Goal: Task Accomplishment & Management: Manage account settings

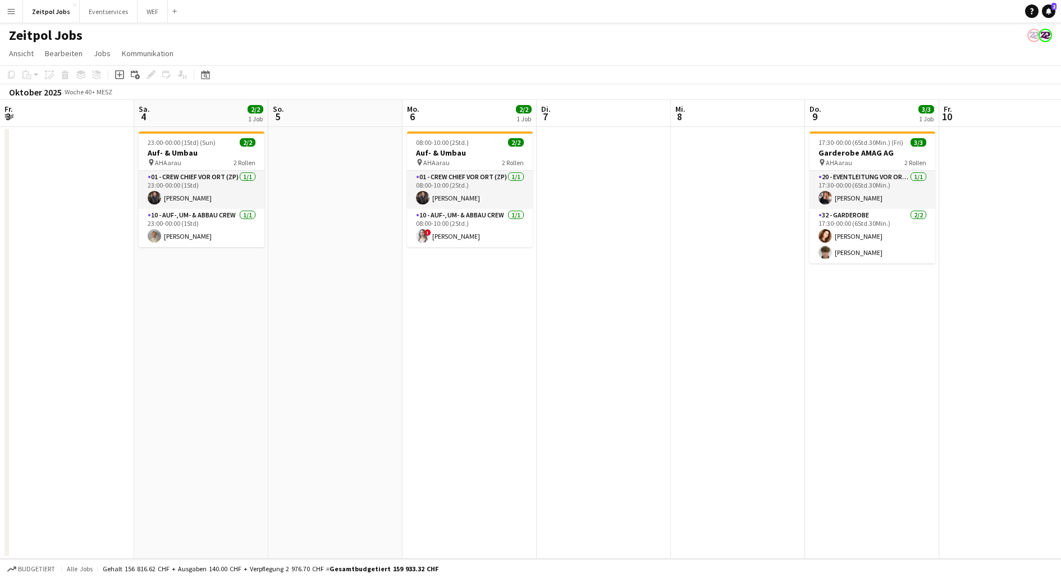
scroll to position [0, 327]
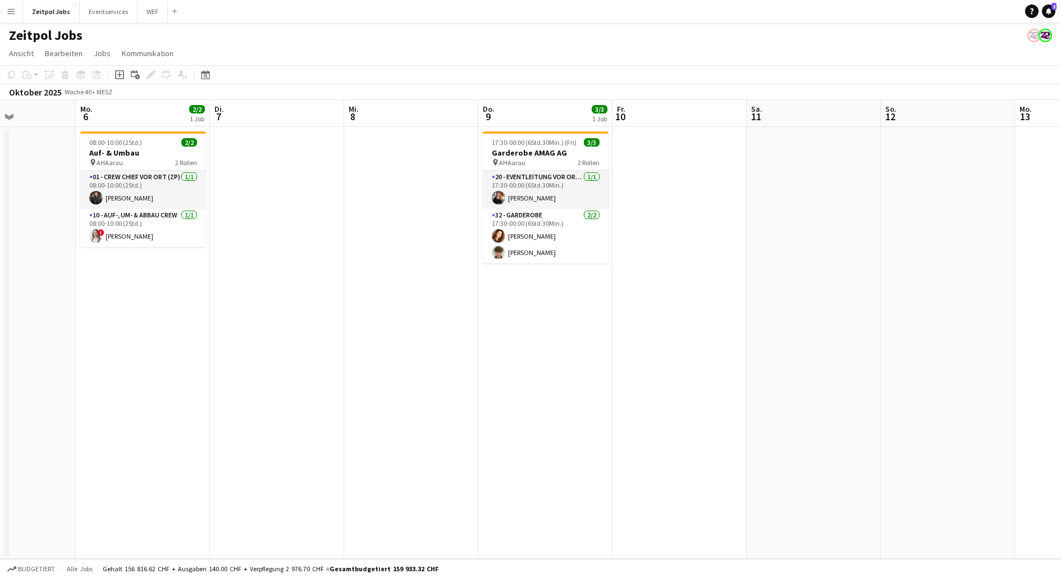
click at [12, 17] on button "Menü" at bounding box center [11, 11] width 22 height 22
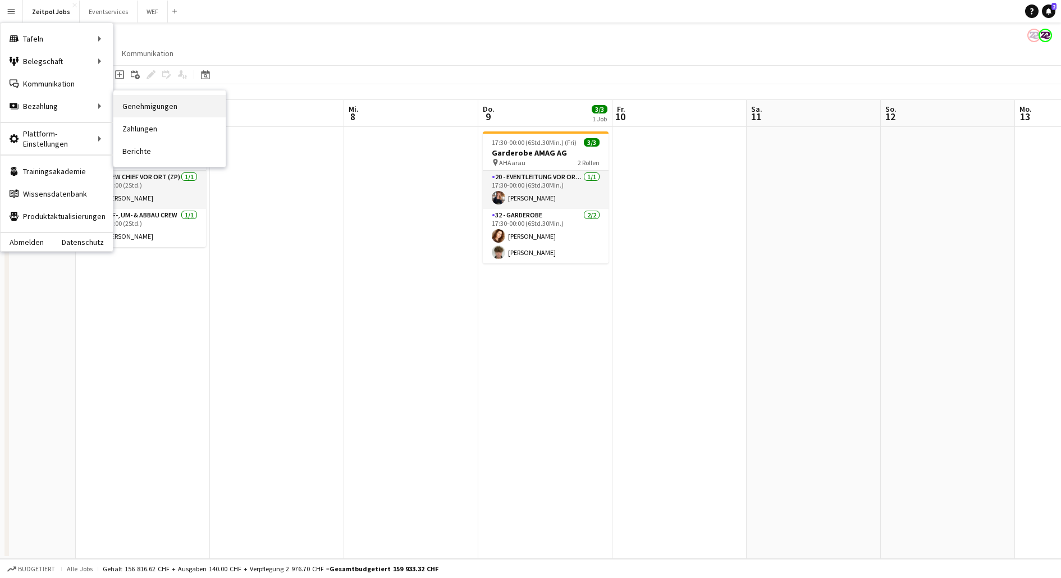
click at [152, 111] on link "Genehmigungen" at bounding box center [169, 106] width 112 height 22
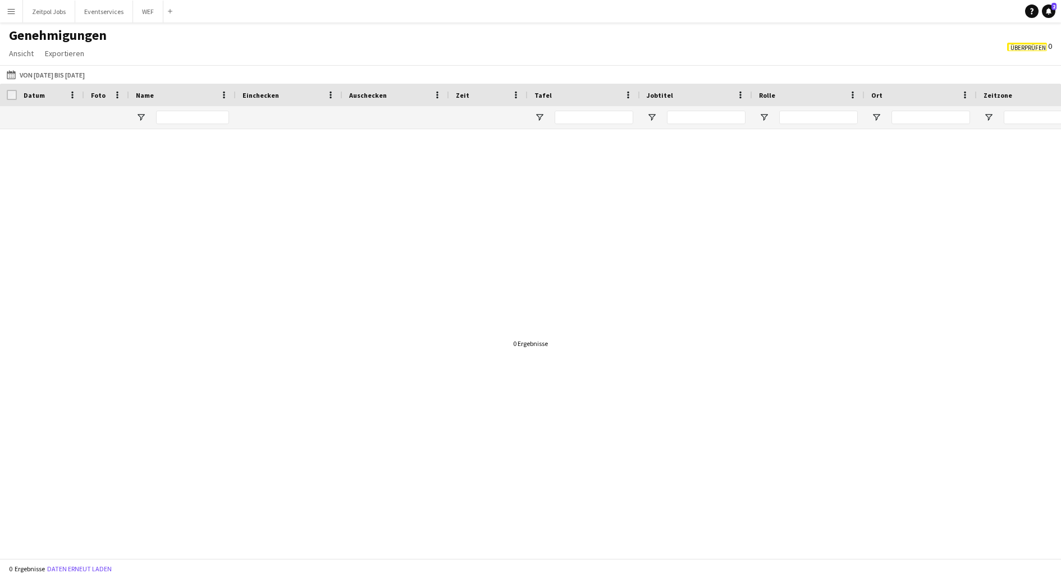
click at [11, 17] on button "Menü" at bounding box center [11, 11] width 22 height 22
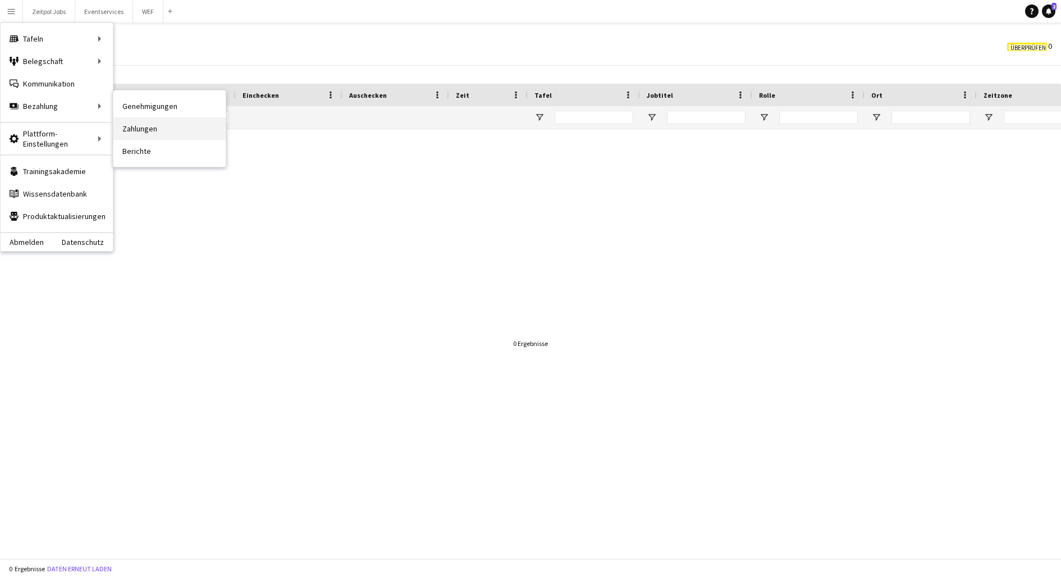
click at [142, 125] on link "Zahlungen" at bounding box center [169, 128] width 112 height 22
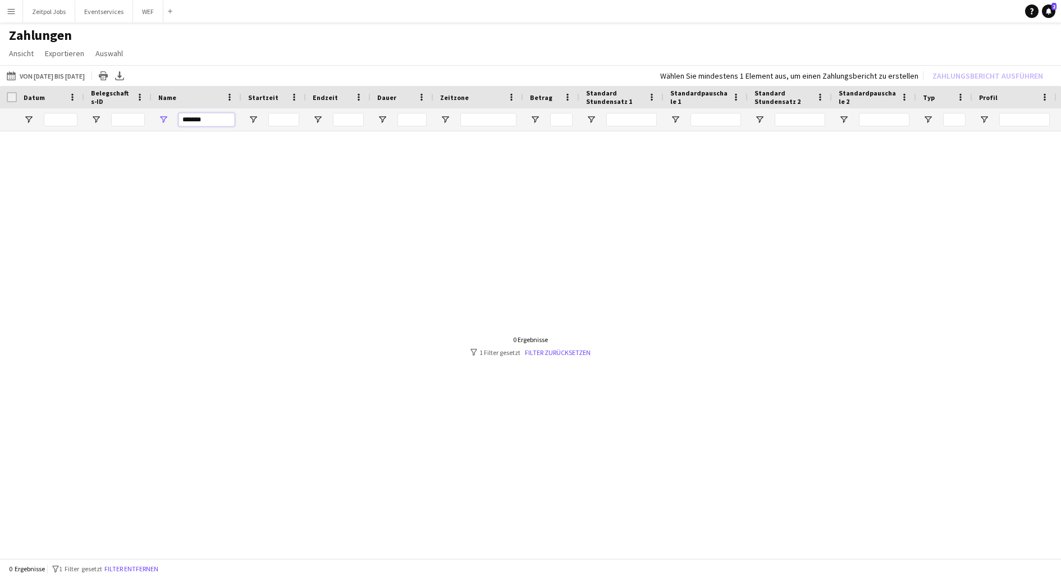
click at [223, 116] on input "*******" at bounding box center [207, 119] width 56 height 13
type input "*******"
click at [336, 295] on div at bounding box center [530, 345] width 1061 height 429
click at [562, 348] on link "Filter zurücksetzen" at bounding box center [558, 352] width 66 height 8
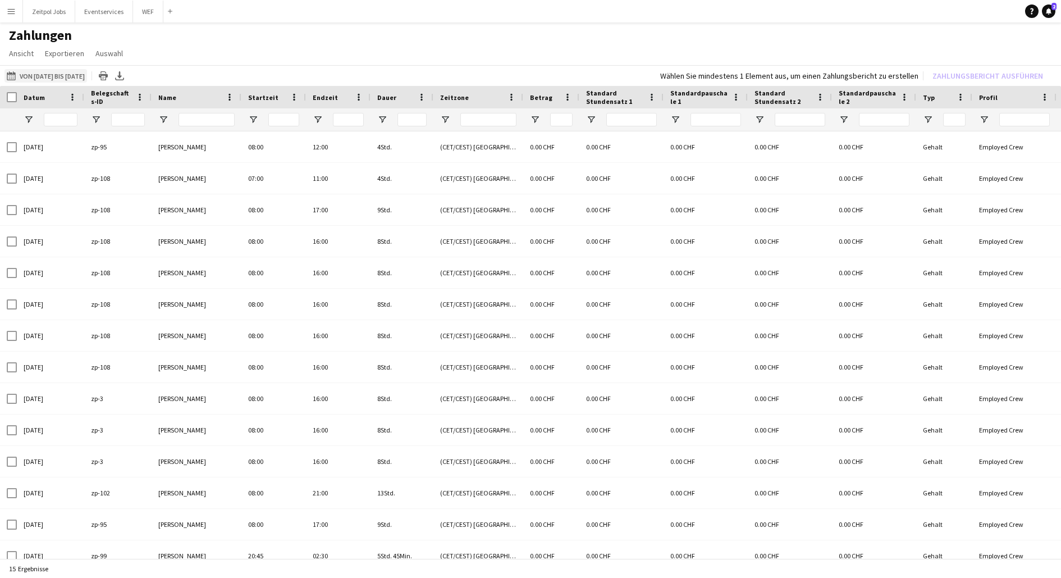
click at [57, 77] on button "Von [DATE] bis [DATE] Von [DATE] bis [DATE]" at bounding box center [45, 75] width 83 height 13
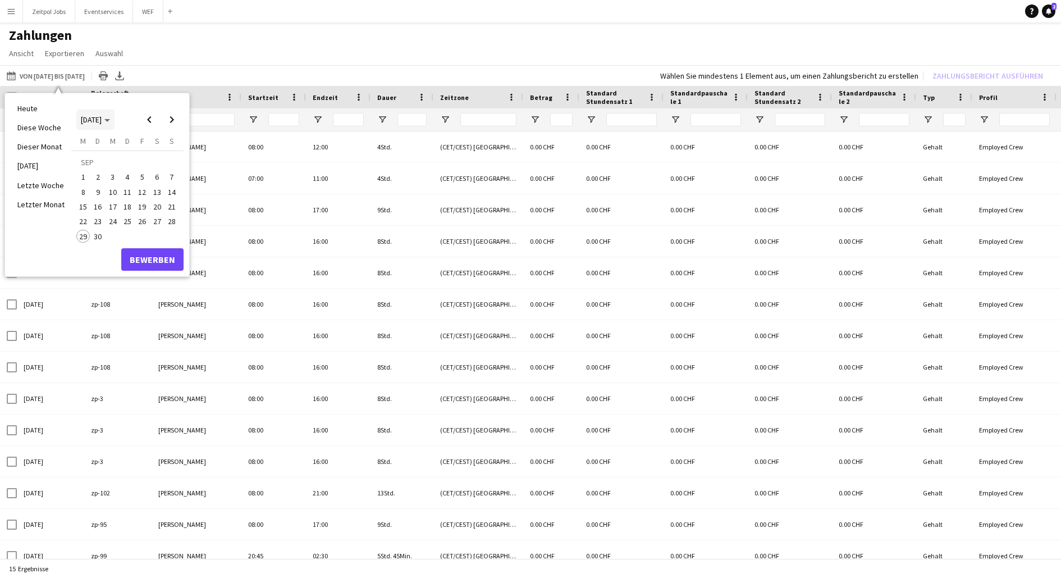
click at [110, 118] on span "[DATE]" at bounding box center [95, 120] width 29 height 10
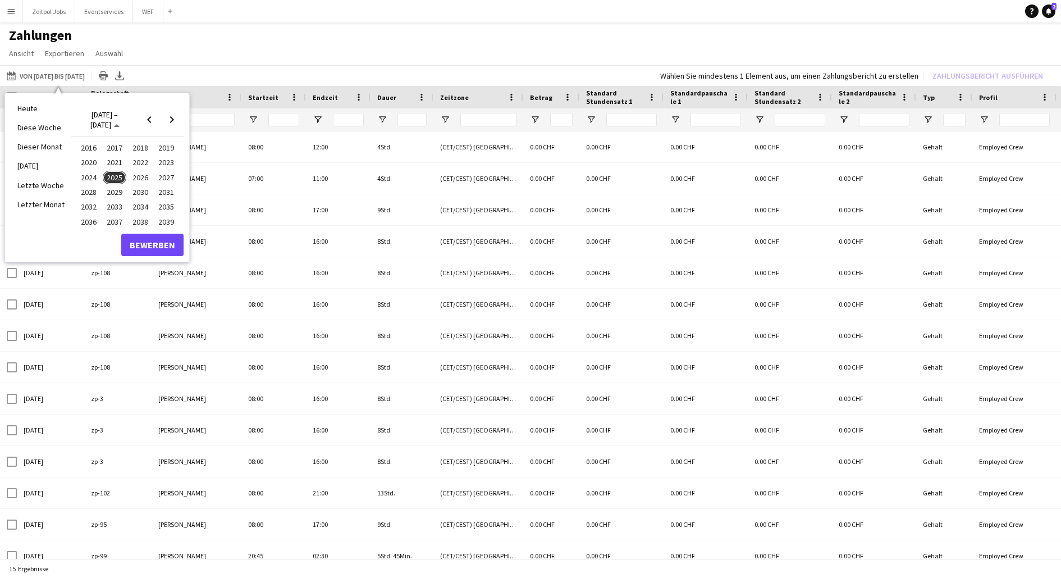
click at [85, 179] on span "2024" at bounding box center [88, 177] width 23 height 13
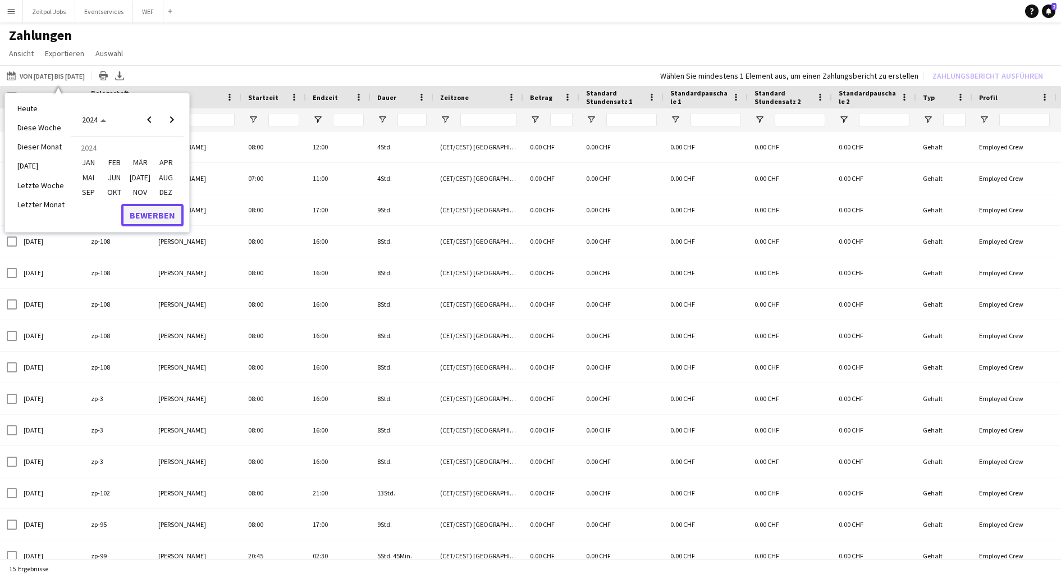
click at [136, 217] on button "Bewerben" at bounding box center [152, 215] width 62 height 22
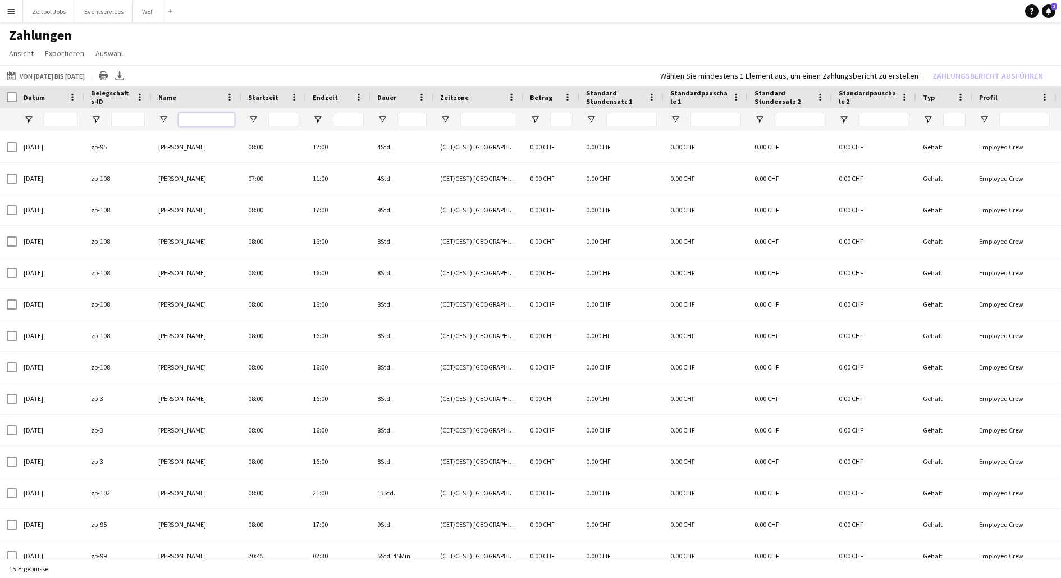
click at [213, 120] on input "Name Filtereingang" at bounding box center [207, 119] width 56 height 13
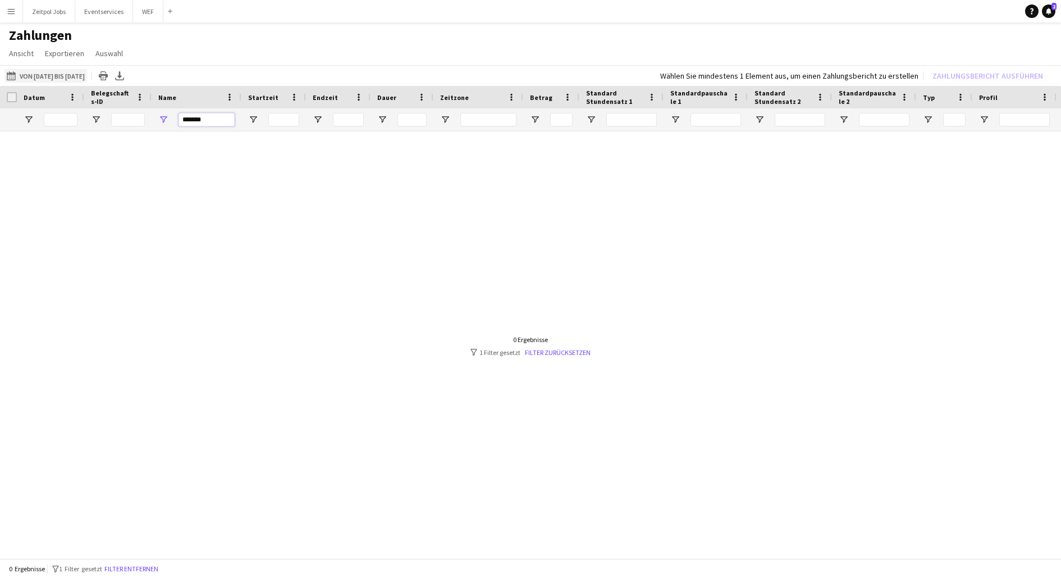
type input "*******"
click at [38, 77] on button "Von [DATE] bis [DATE] Von [DATE] bis [DATE]" at bounding box center [45, 75] width 83 height 13
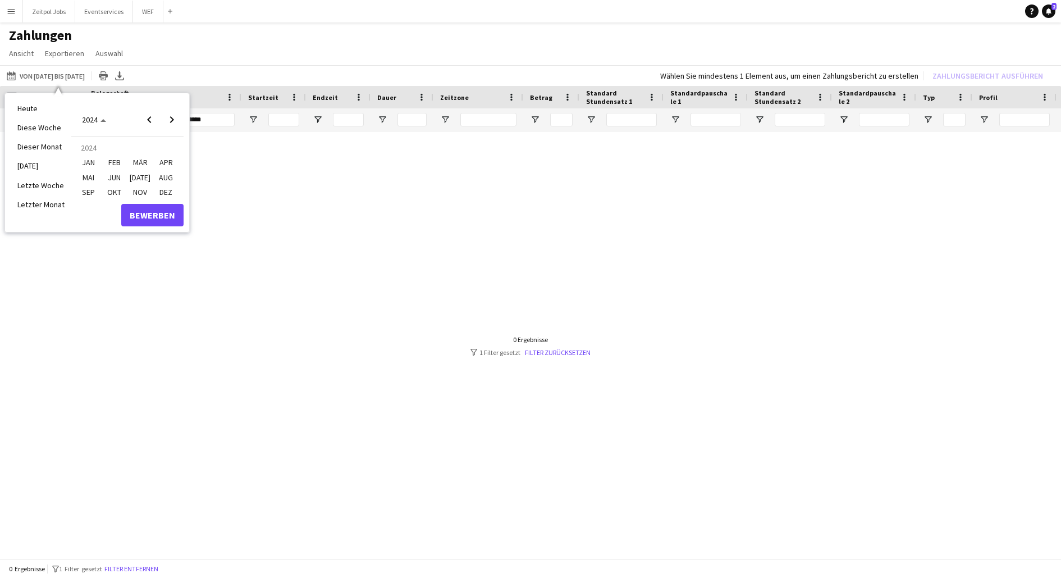
click at [83, 165] on span "JAN" at bounding box center [88, 162] width 23 height 13
click at [83, 180] on span "1" at bounding box center [82, 177] width 13 height 13
click at [133, 259] on button "Bewerben" at bounding box center [152, 259] width 62 height 22
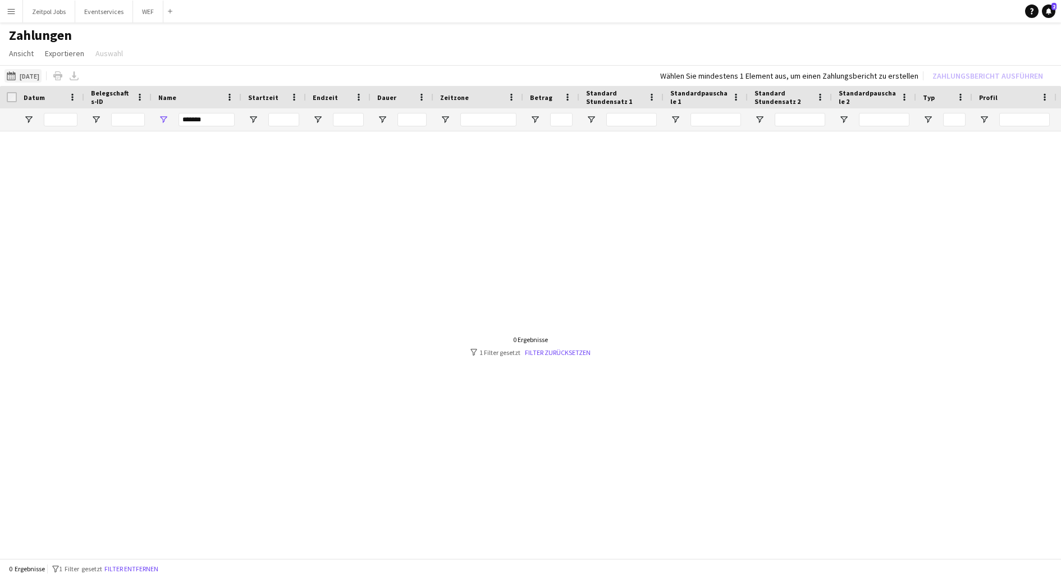
click at [42, 78] on button "Von [DATE] bis [DATE] [DATE]" at bounding box center [22, 75] width 37 height 13
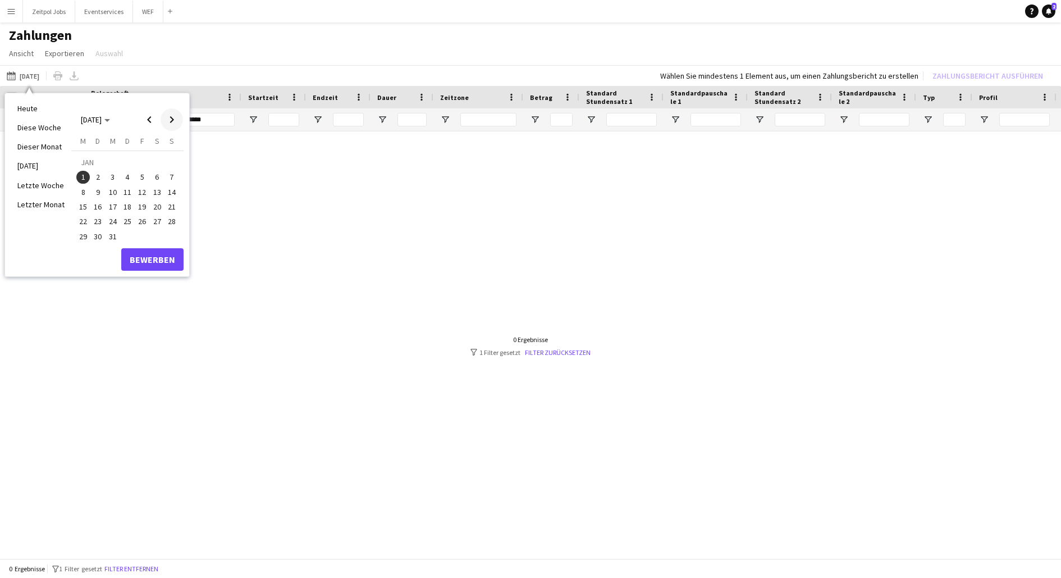
click at [169, 115] on span "Next month" at bounding box center [172, 119] width 22 height 22
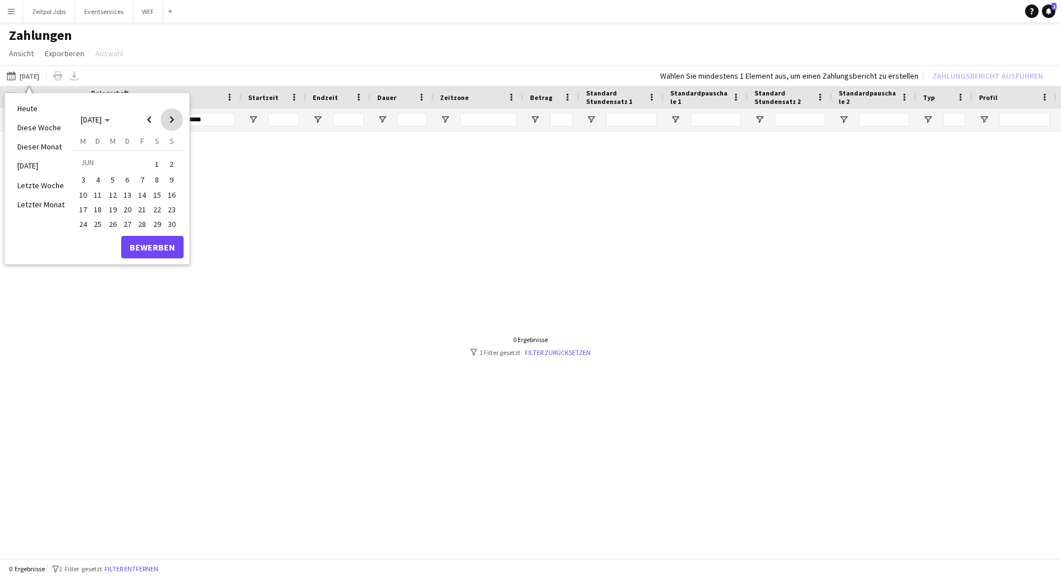
click at [169, 115] on span "Next month" at bounding box center [172, 119] width 22 height 22
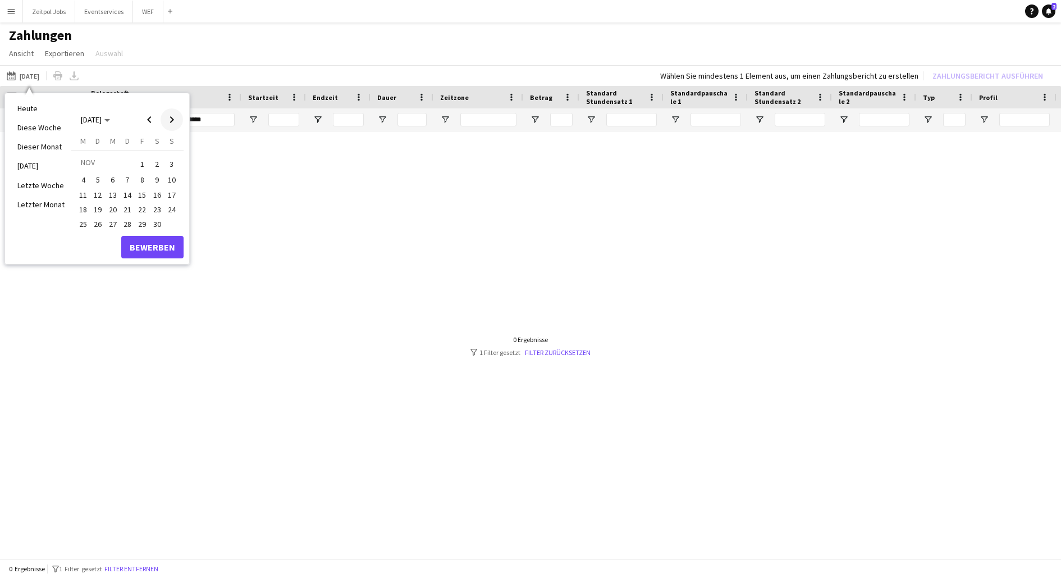
click at [166, 118] on span "Next month" at bounding box center [172, 119] width 22 height 22
click at [96, 244] on span "31" at bounding box center [98, 238] width 13 height 13
click at [138, 258] on button "Bewerben" at bounding box center [152, 262] width 62 height 22
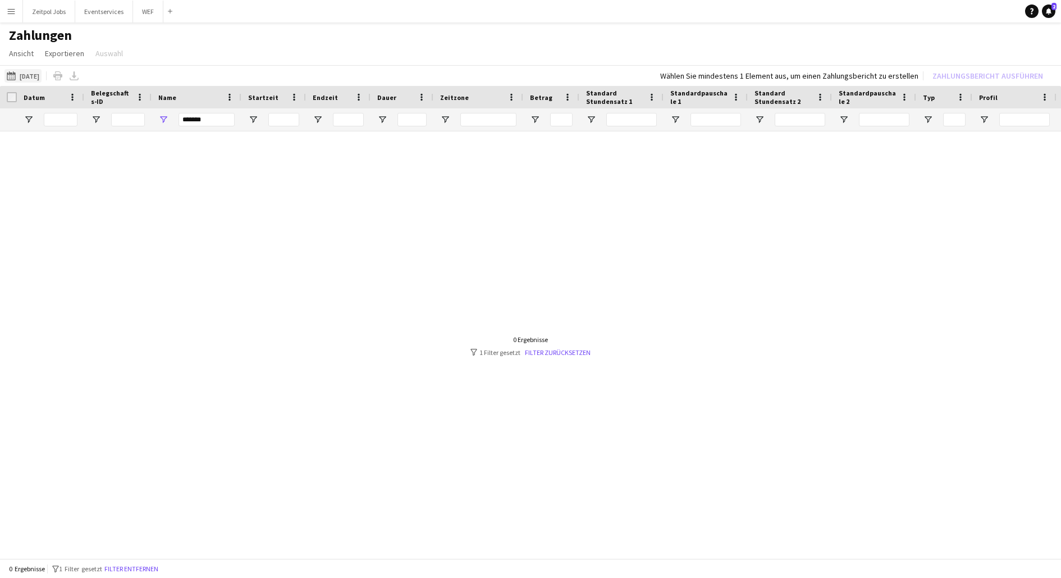
click at [11, 76] on app-icon "Von [DATE] bis [DATE]" at bounding box center [13, 75] width 13 height 9
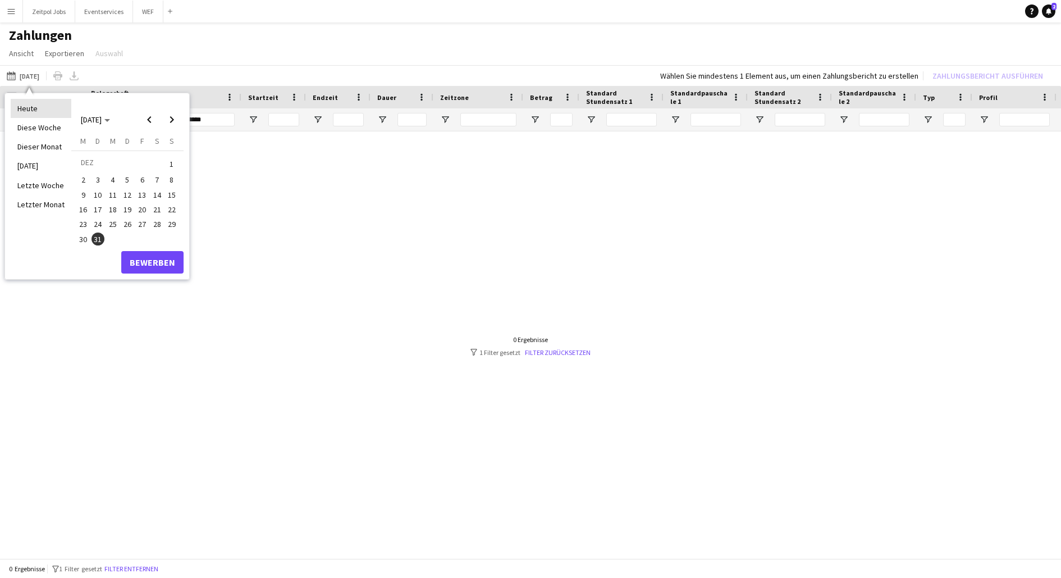
click at [24, 112] on li "Heute" at bounding box center [41, 108] width 61 height 19
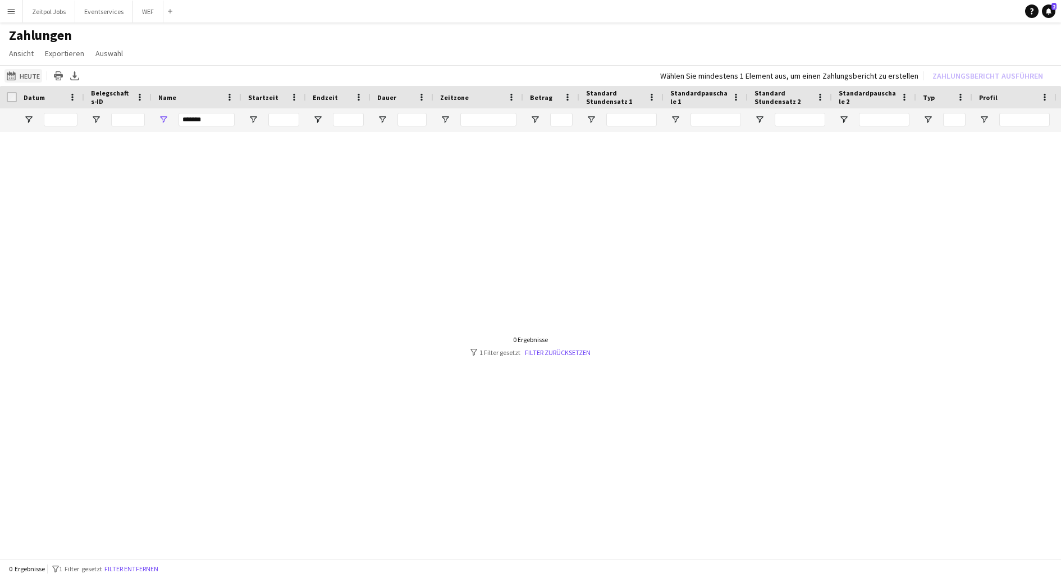
click at [19, 72] on app-icon "Von [DATE] bis [DATE]" at bounding box center [13, 75] width 13 height 9
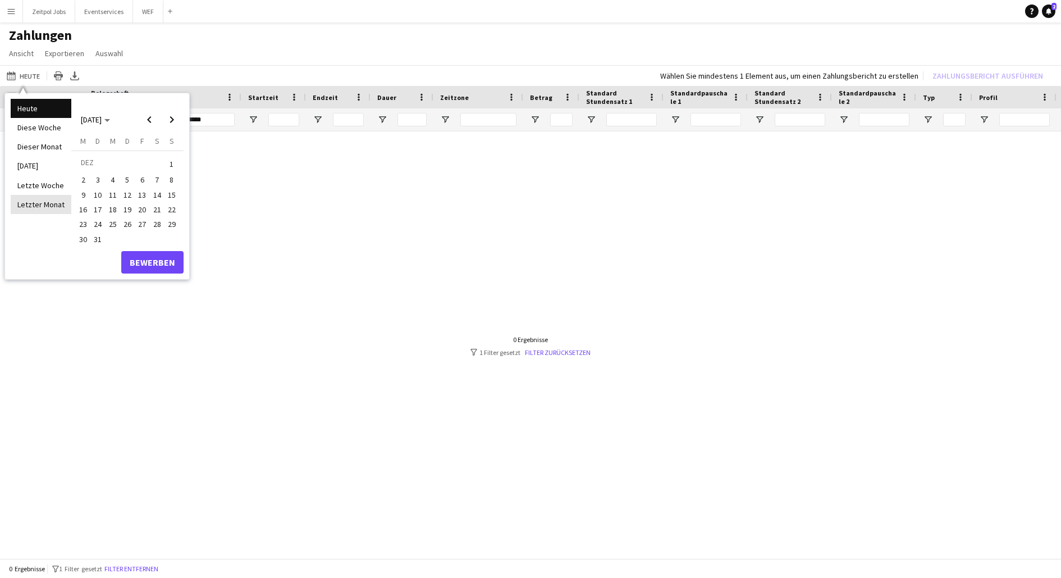
click at [29, 205] on li "Letzter Monat" at bounding box center [41, 204] width 61 height 19
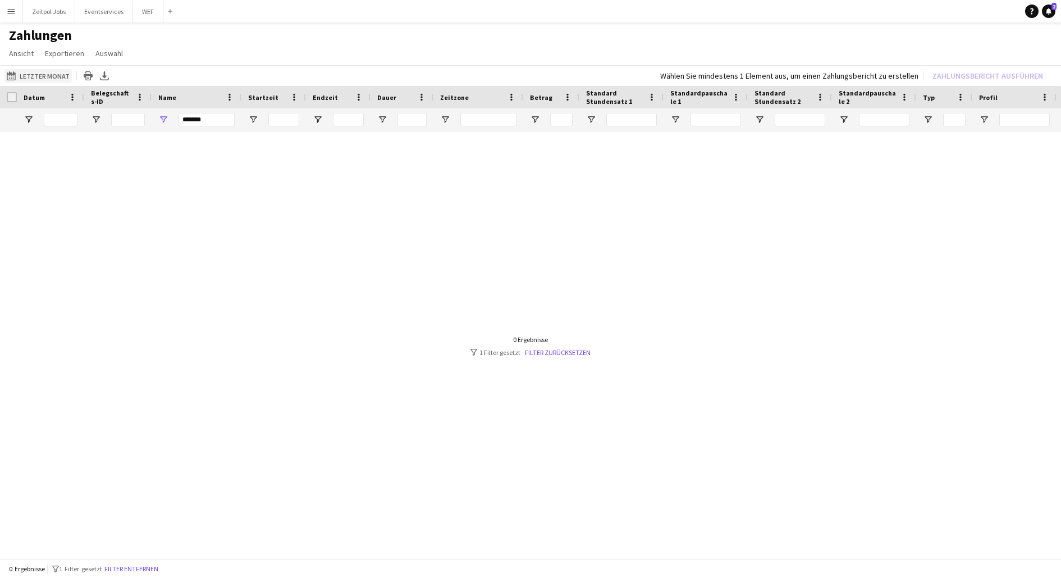
click at [56, 73] on button "Von [DATE] bis [DATE] Letzter Monat" at bounding box center [37, 75] width 67 height 13
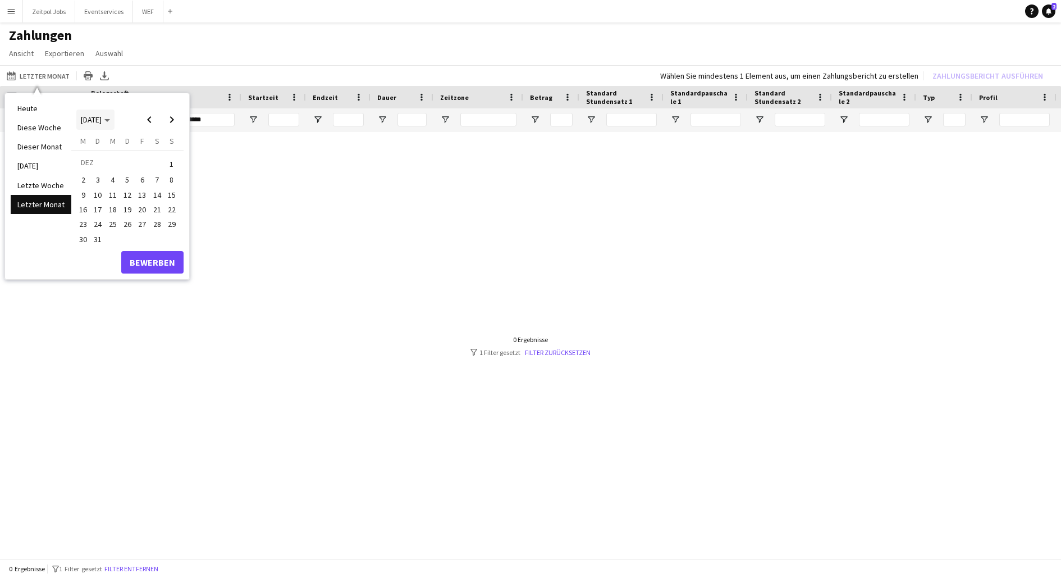
click at [110, 118] on span "[DATE]" at bounding box center [95, 120] width 29 height 10
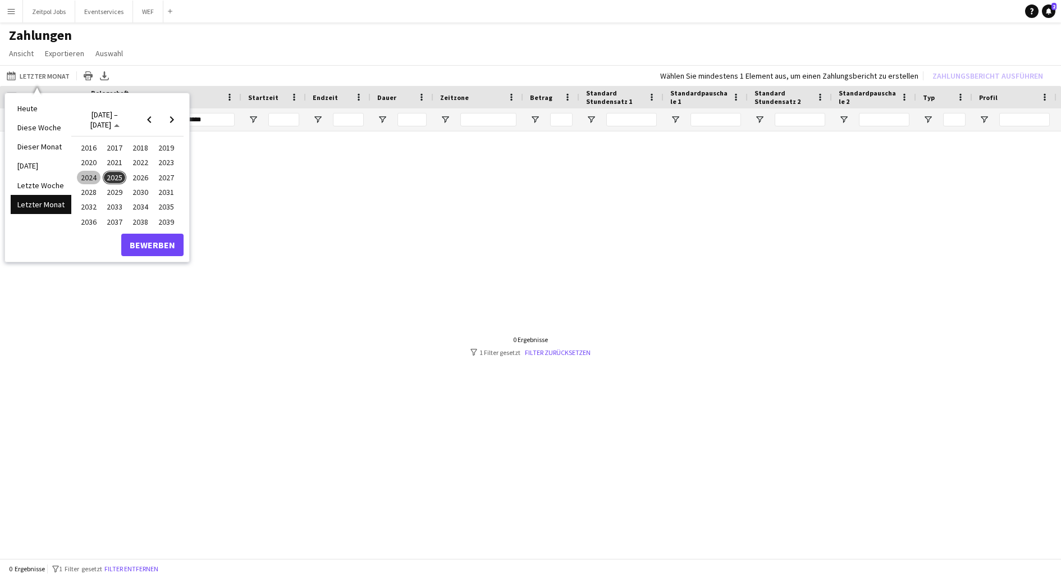
click at [86, 177] on span "2024" at bounding box center [88, 177] width 23 height 13
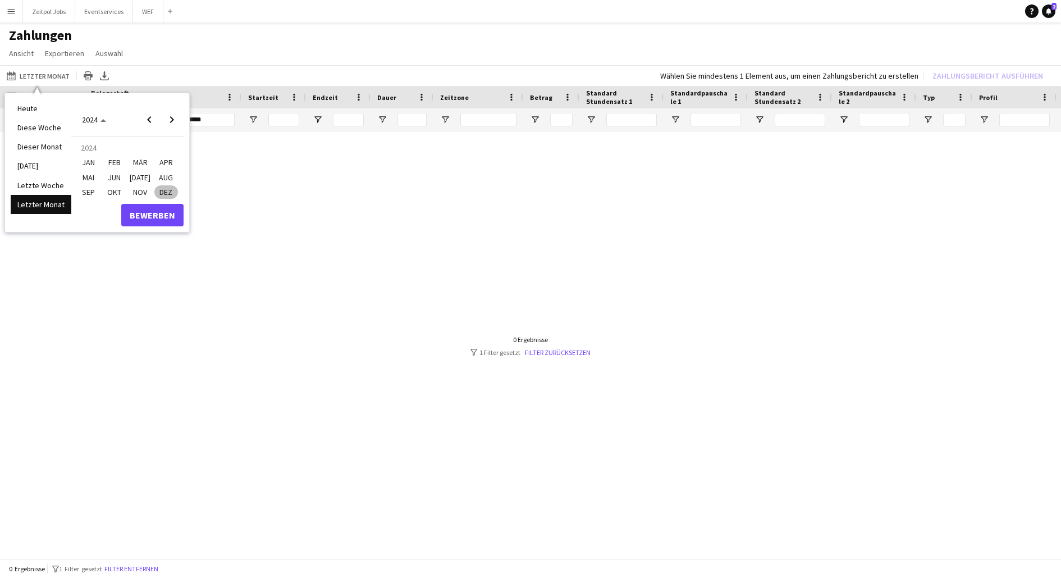
click at [91, 163] on span "JAN" at bounding box center [88, 162] width 23 height 13
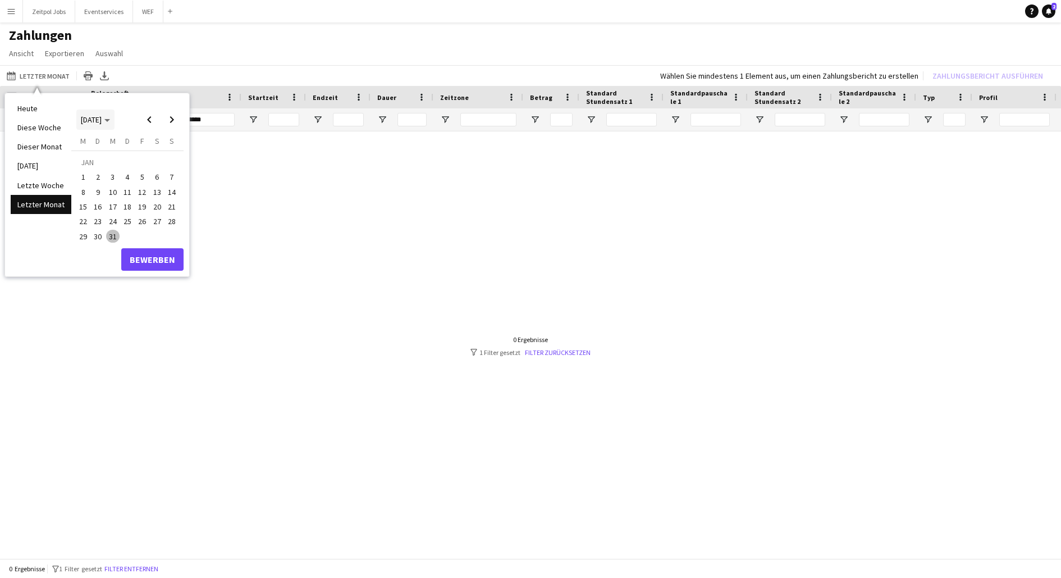
click at [102, 124] on span "[DATE]" at bounding box center [91, 120] width 21 height 10
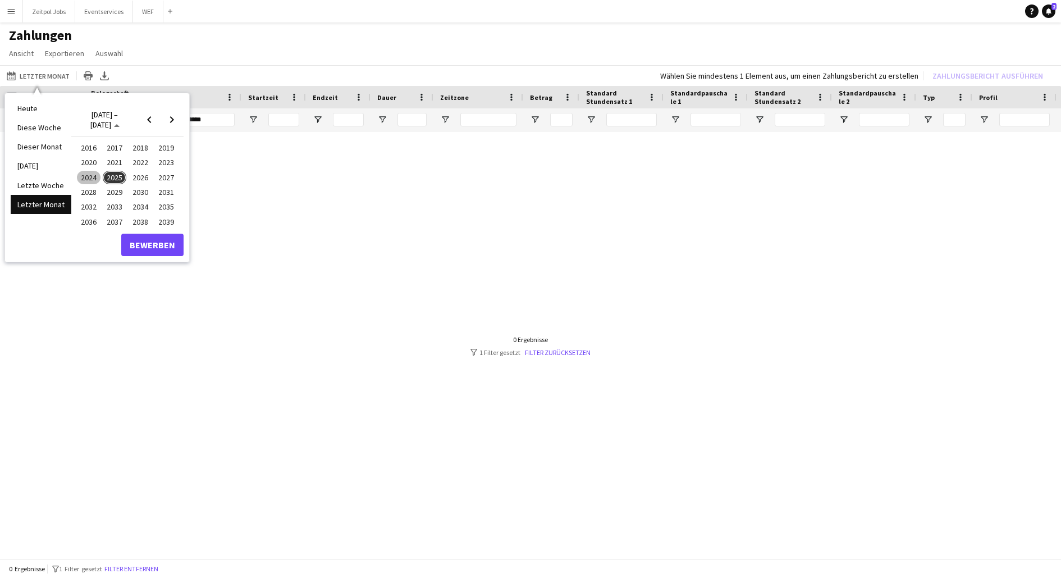
click at [81, 182] on span "2024" at bounding box center [88, 177] width 23 height 13
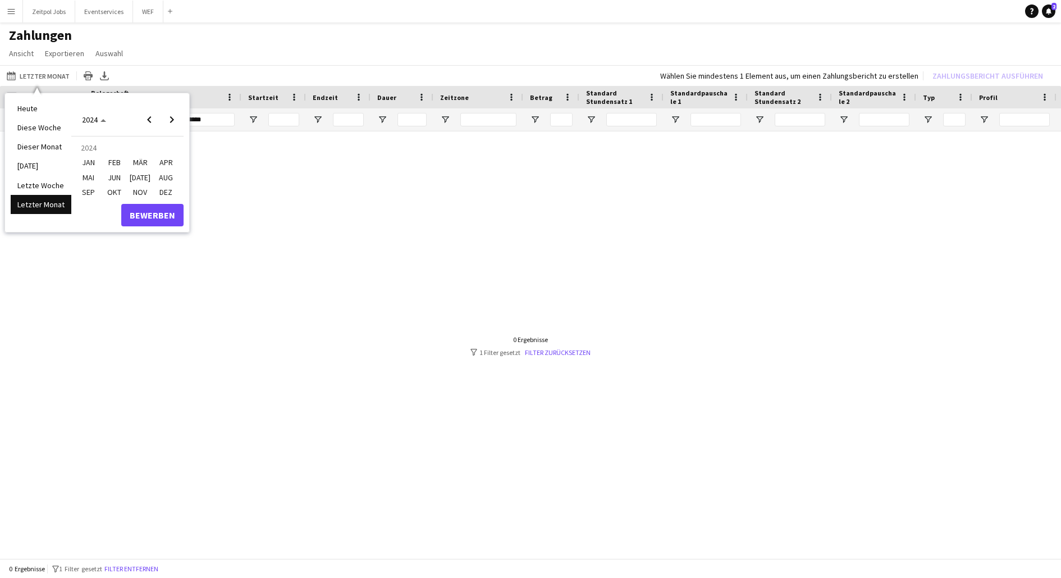
click at [86, 145] on td "2024" at bounding box center [127, 147] width 103 height 15
click at [86, 167] on span "JAN" at bounding box center [88, 162] width 23 height 13
click at [129, 252] on button "Bewerben" at bounding box center [152, 259] width 62 height 22
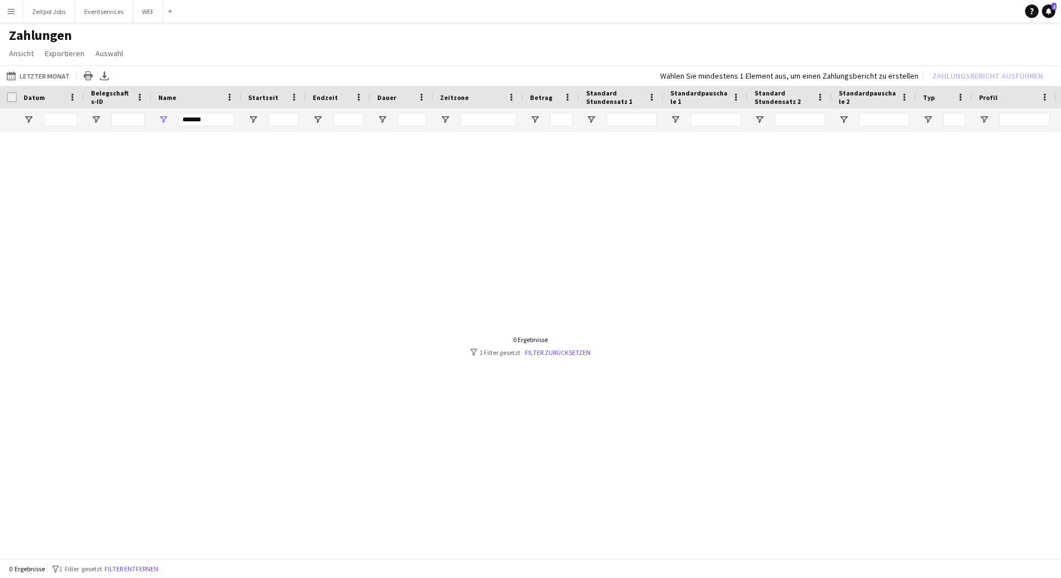
click at [970, 36] on h1 "Zahlungen" at bounding box center [530, 35] width 1061 height 17
click at [1051, 10] on icon "Benachrichtigungen" at bounding box center [1049, 11] width 7 height 7
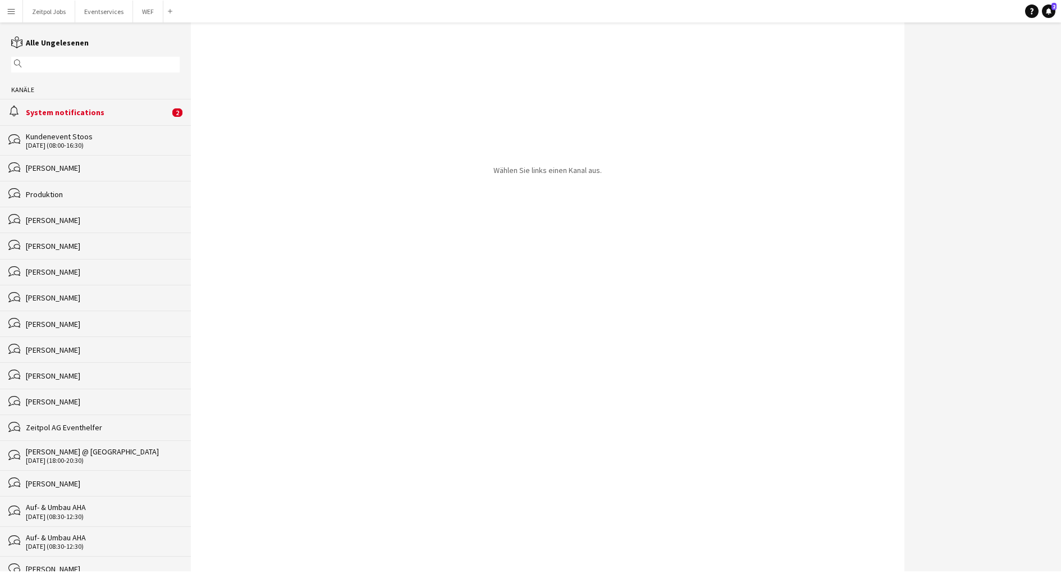
click at [75, 108] on div "System notifications" at bounding box center [98, 112] width 144 height 10
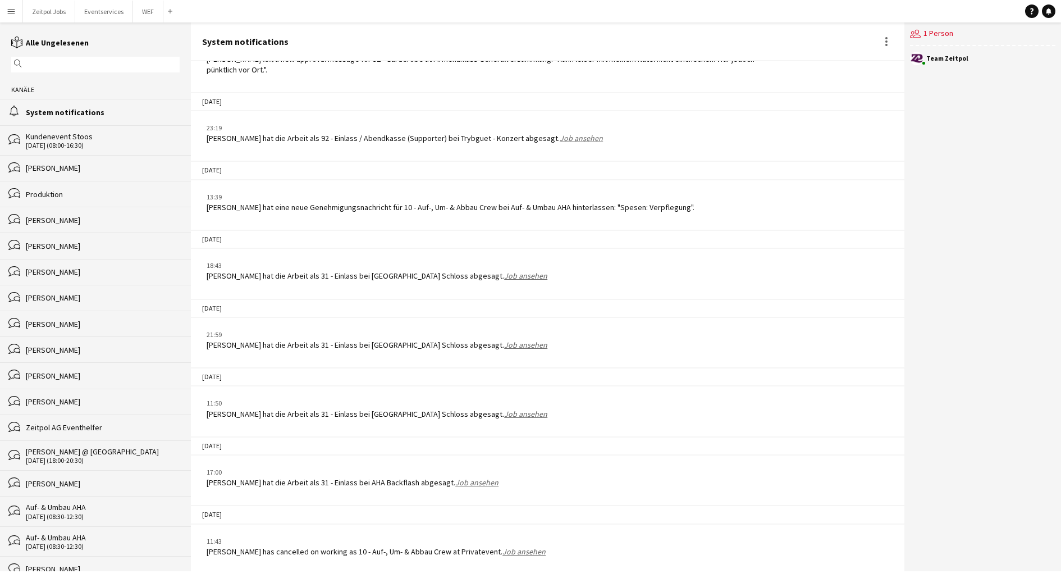
scroll to position [139, 0]
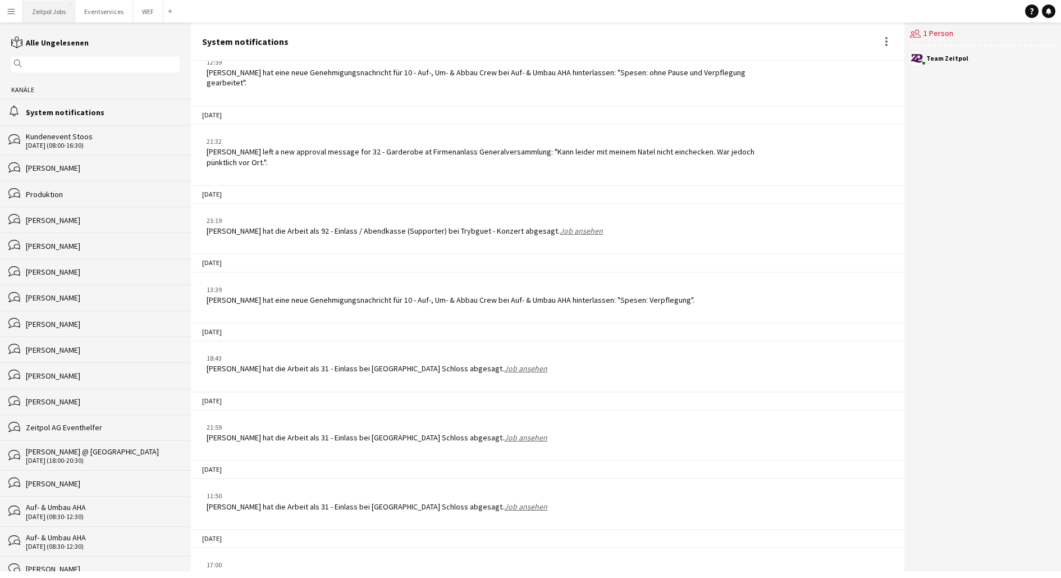
click at [52, 13] on button "Zeitpol Jobs Schließen" at bounding box center [49, 12] width 52 height 22
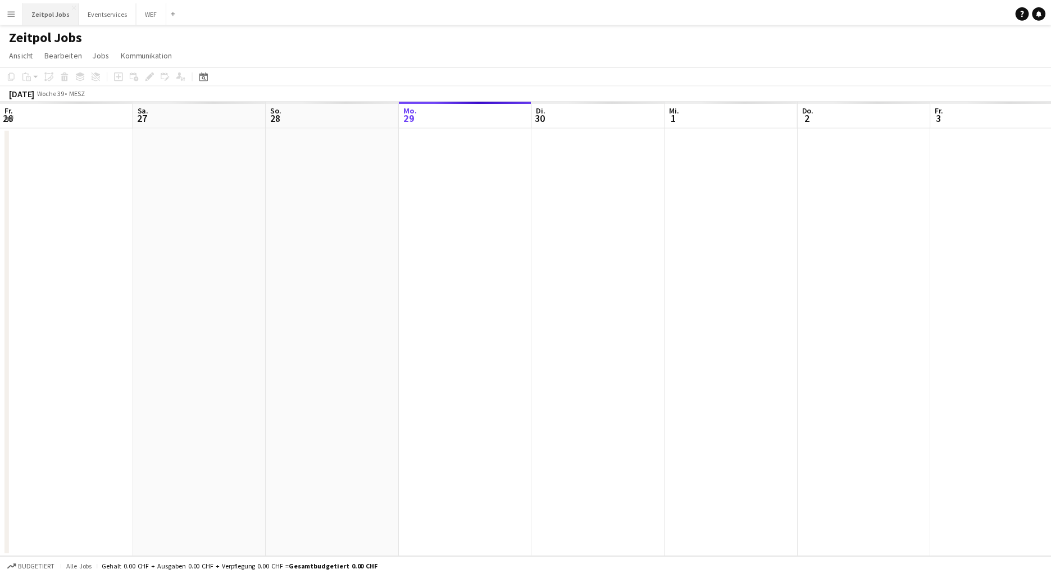
scroll to position [0, 268]
